Goal: Task Accomplishment & Management: Complete application form

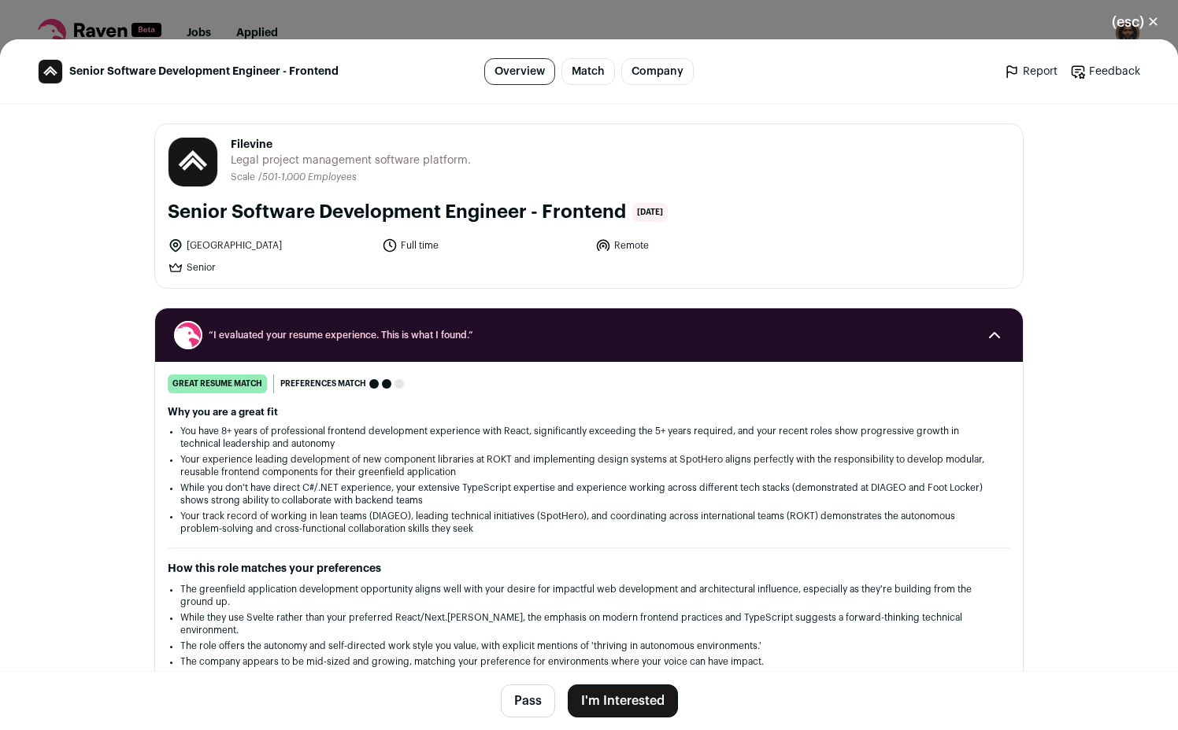
click at [616, 693] on button "I'm Interested" at bounding box center [623, 701] width 110 height 33
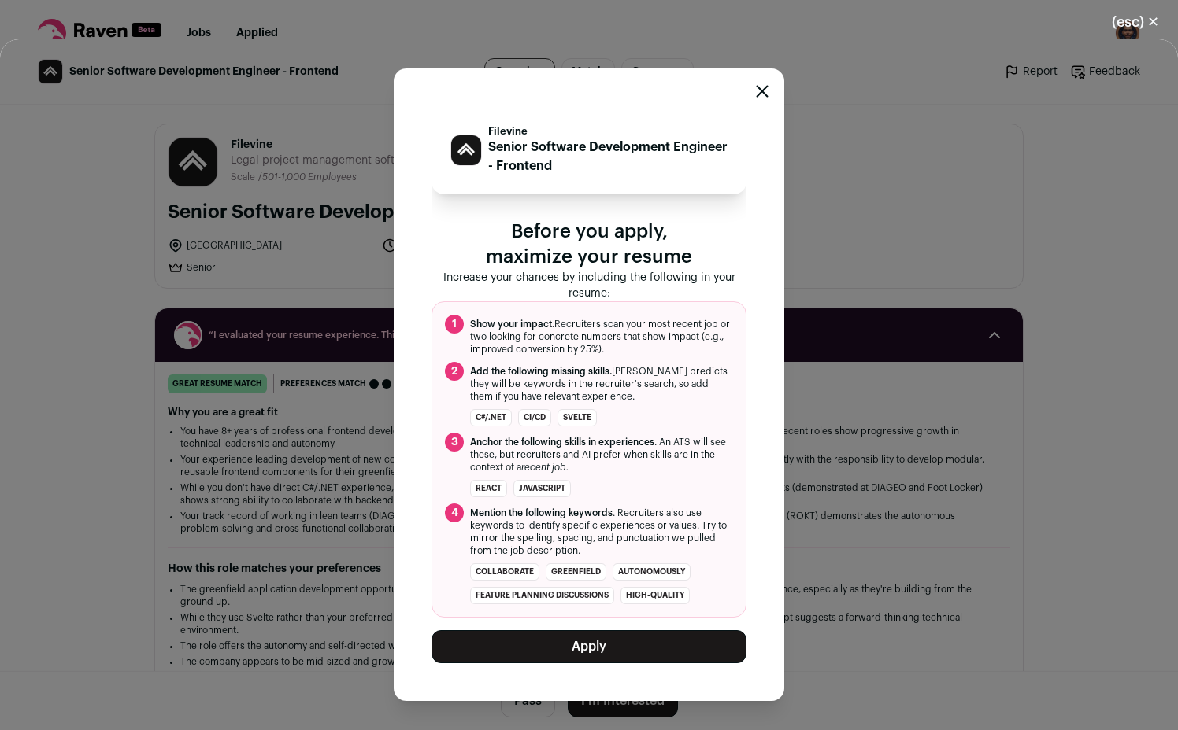
click at [619, 640] on button "Apply" at bounding box center [588, 646] width 315 height 33
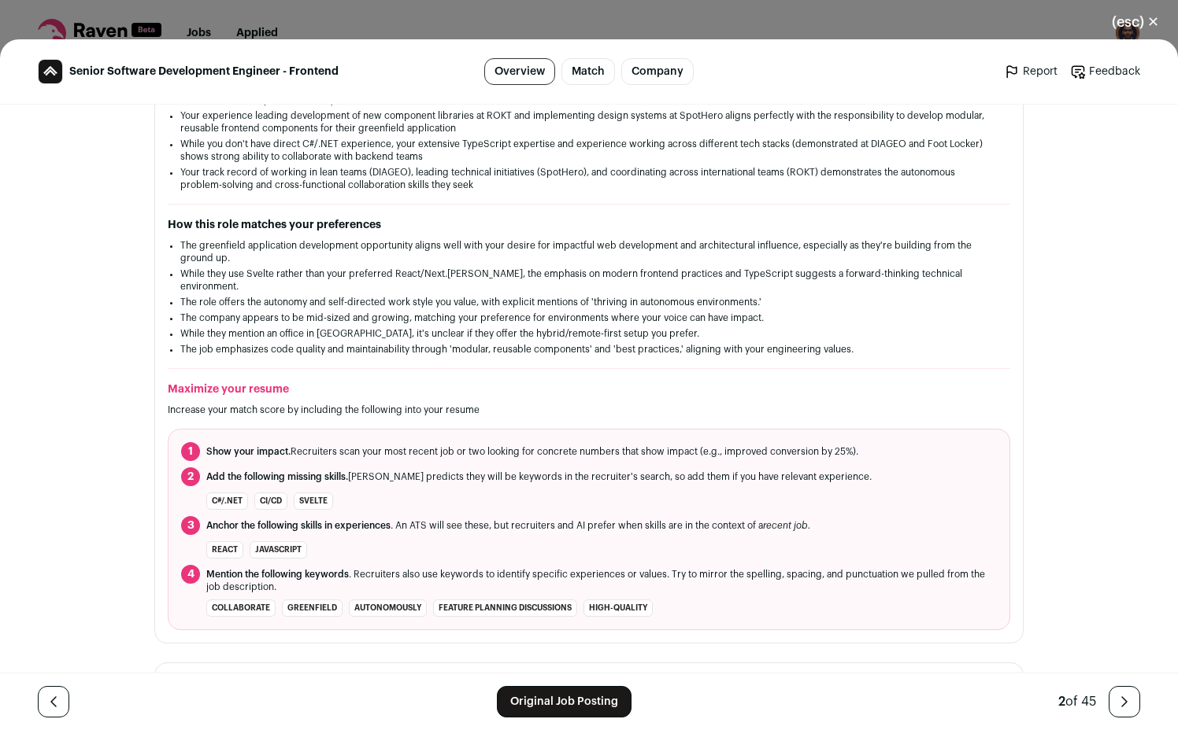
scroll to position [355, 0]
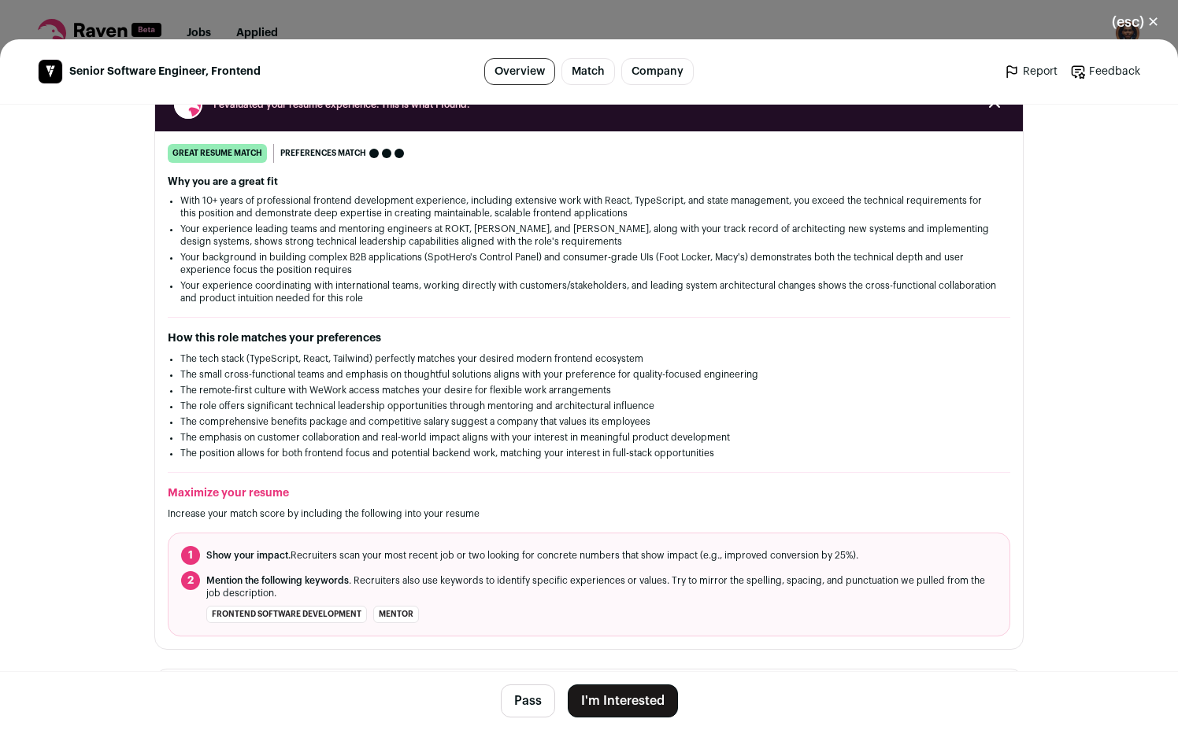
scroll to position [256, 0]
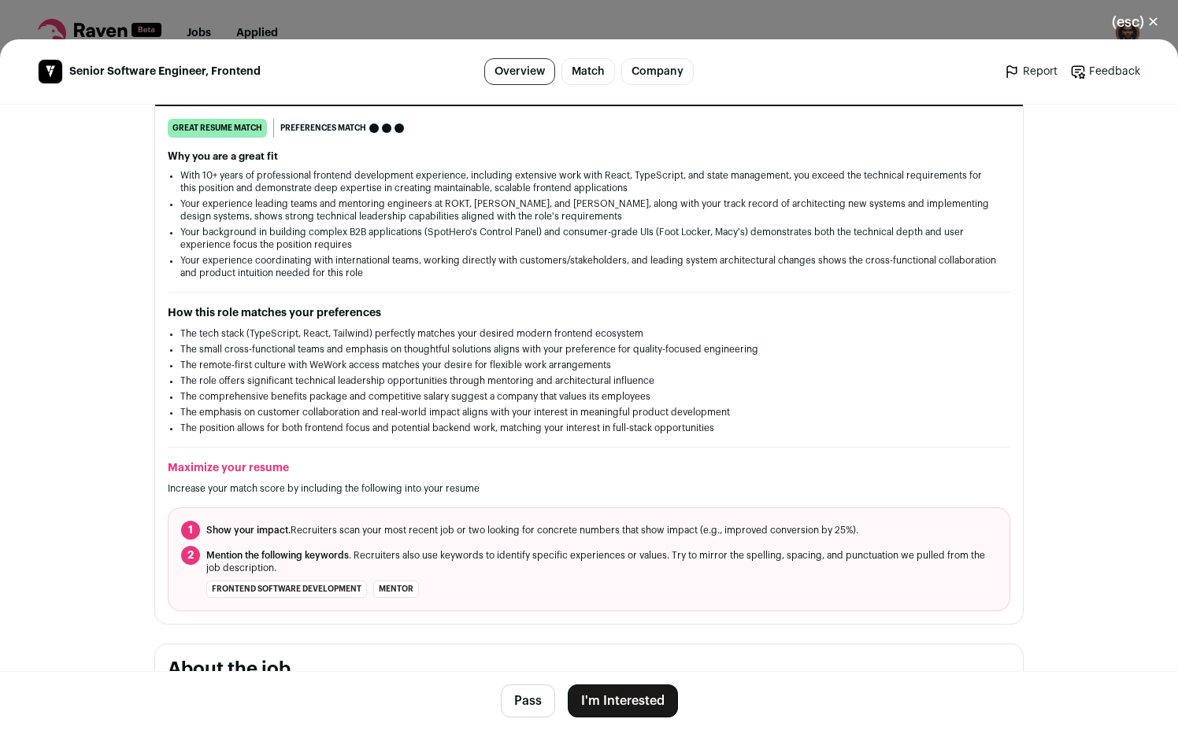
click at [649, 705] on button "I'm Interested" at bounding box center [623, 701] width 110 height 33
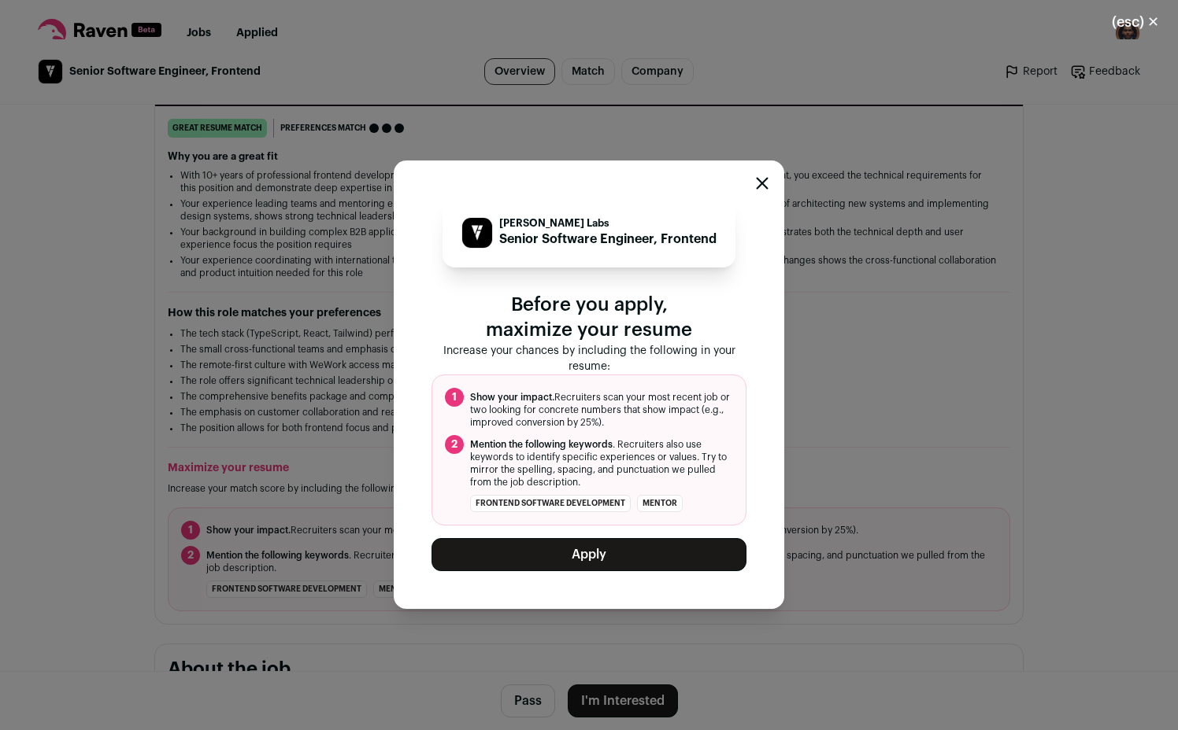
click at [641, 561] on button "Apply" at bounding box center [588, 554] width 315 height 33
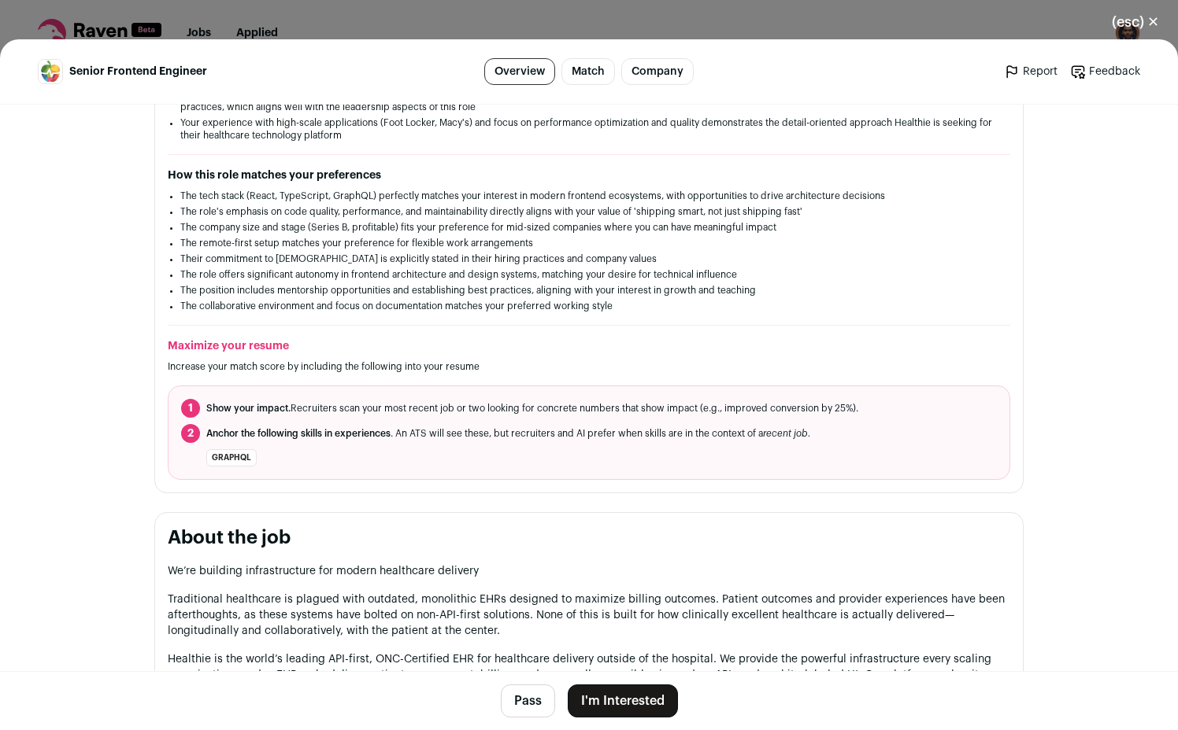
scroll to position [398, 0]
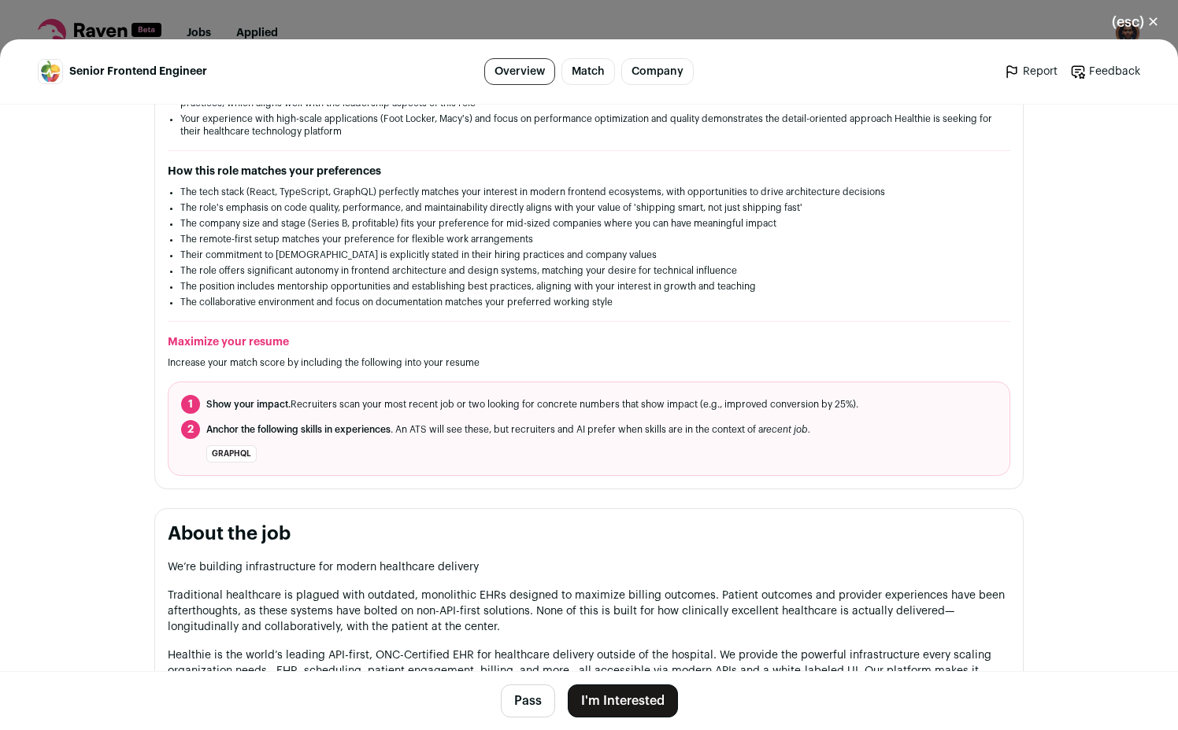
click at [623, 714] on button "I'm Interested" at bounding box center [623, 701] width 110 height 33
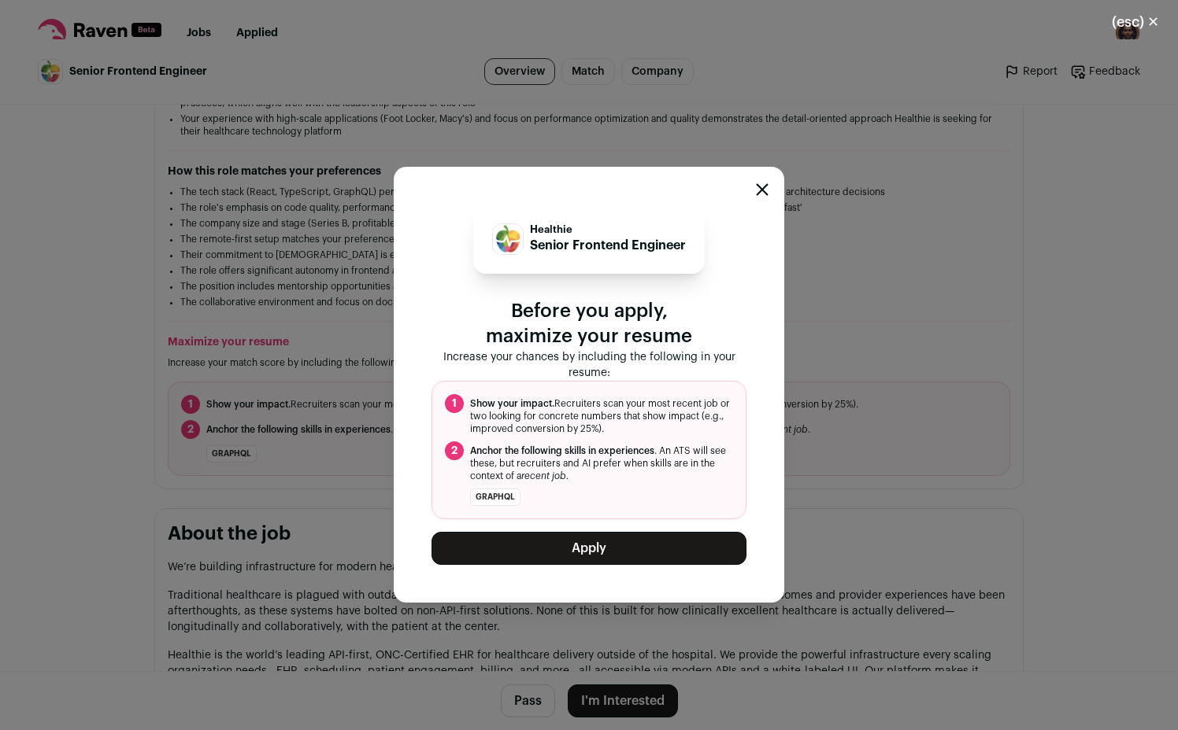
click at [594, 546] on button "Apply" at bounding box center [588, 548] width 315 height 33
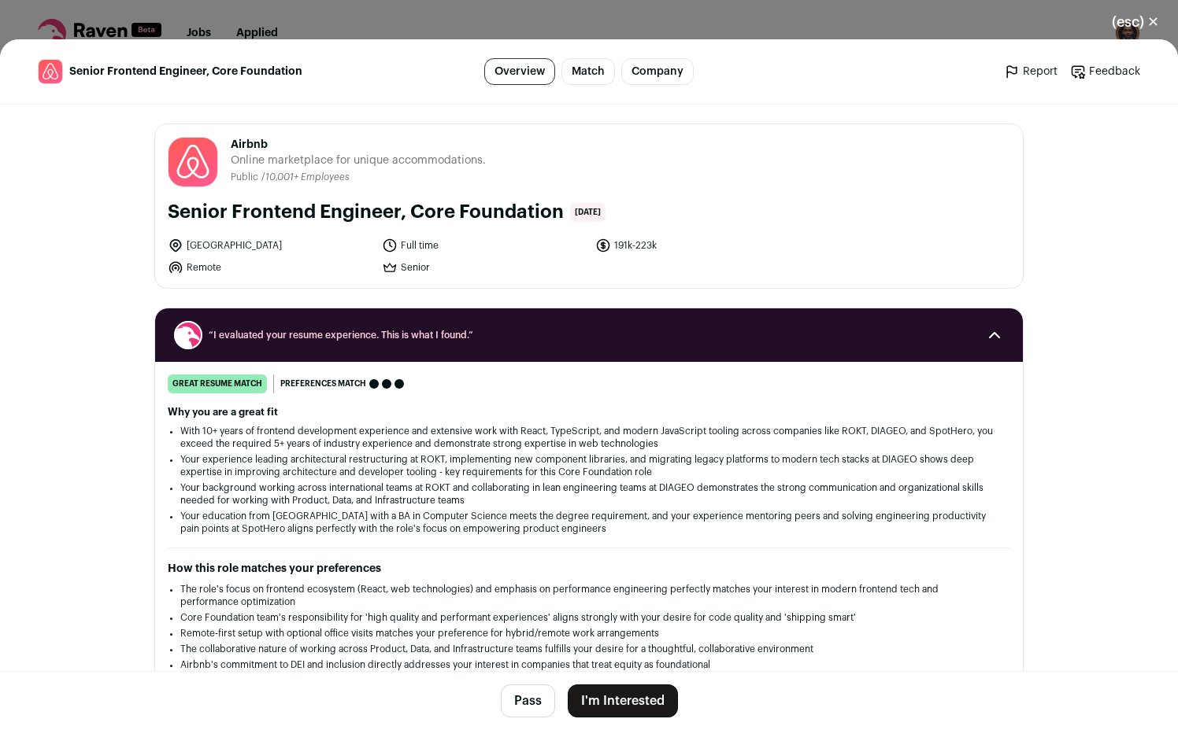
click at [597, 693] on button "I'm Interested" at bounding box center [623, 701] width 110 height 33
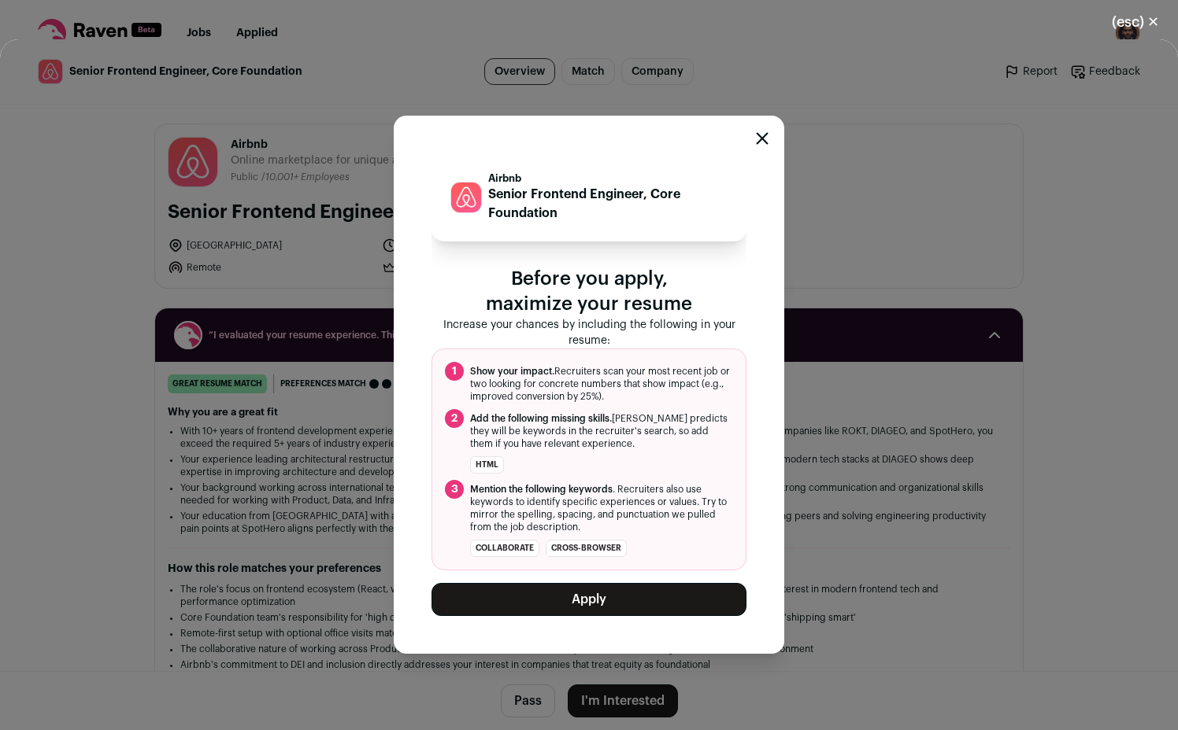
click at [590, 600] on button "Apply" at bounding box center [588, 599] width 315 height 33
